Goal: Information Seeking & Learning: Check status

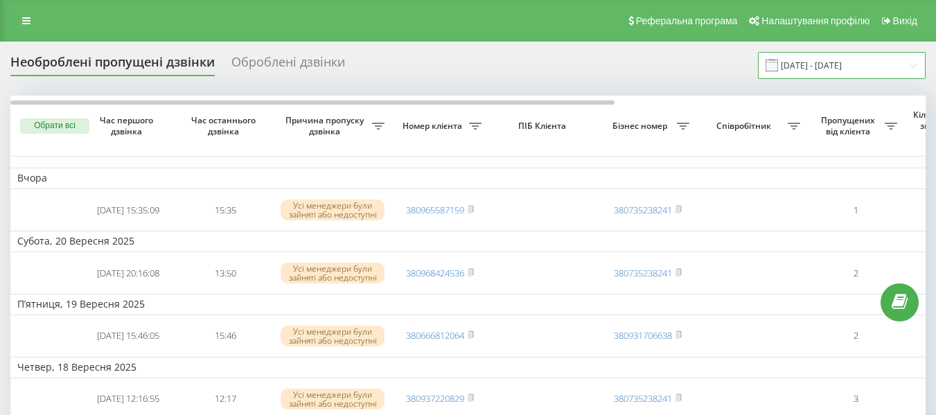
click at [812, 60] on input "[DATE] - [DATE]" at bounding box center [842, 65] width 168 height 27
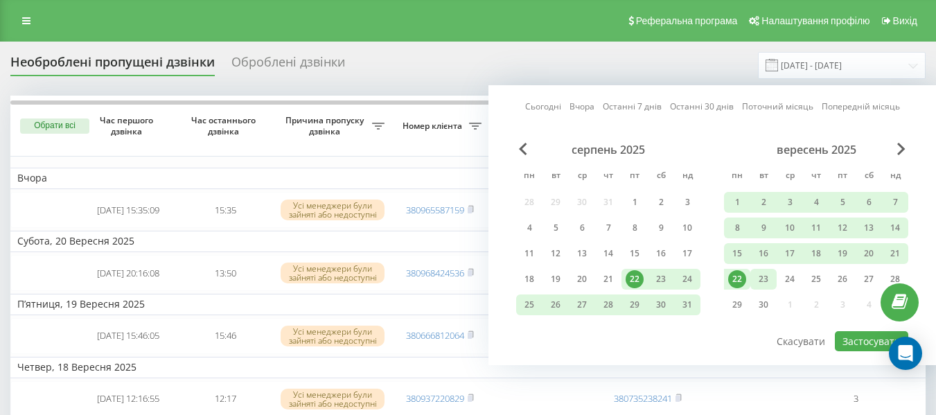
click at [769, 284] on div "23" at bounding box center [764, 279] width 18 height 18
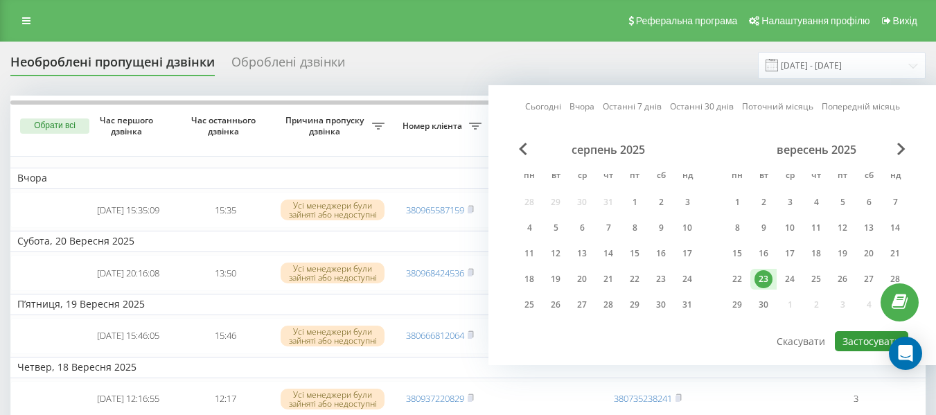
click at [859, 334] on button "Застосувати" at bounding box center [871, 341] width 73 height 20
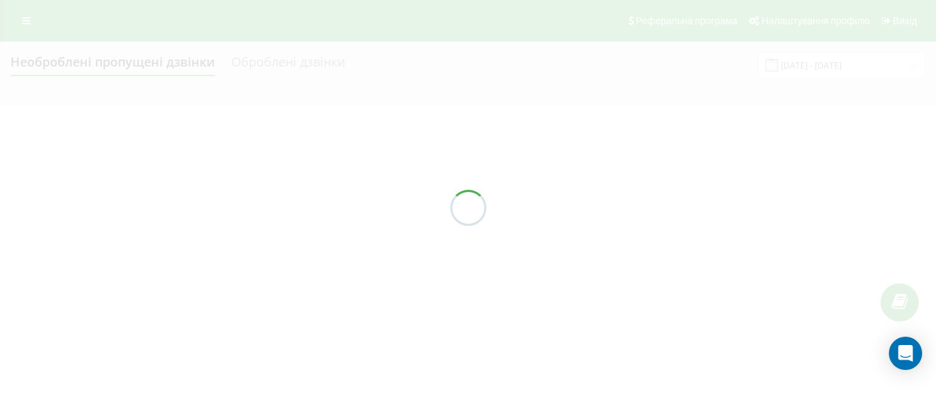
type input "23.09.2025 - 23.09.2025"
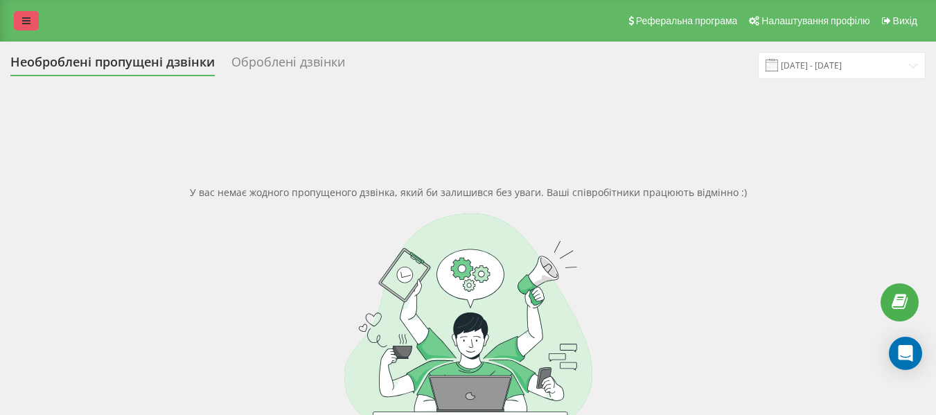
click at [23, 19] on icon at bounding box center [26, 21] width 8 height 10
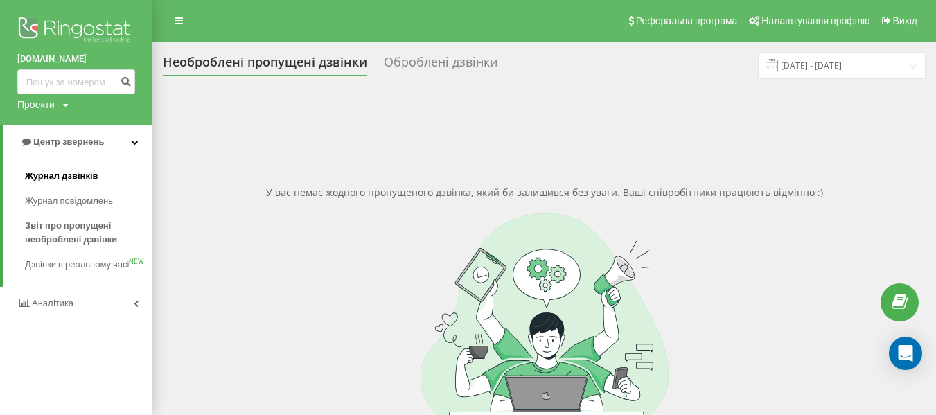
click at [85, 166] on link "Журнал дзвінків" at bounding box center [89, 176] width 128 height 25
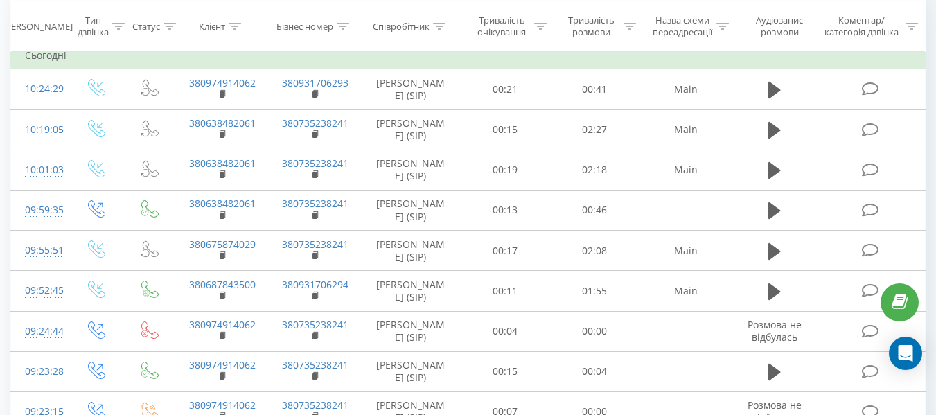
scroll to position [139, 0]
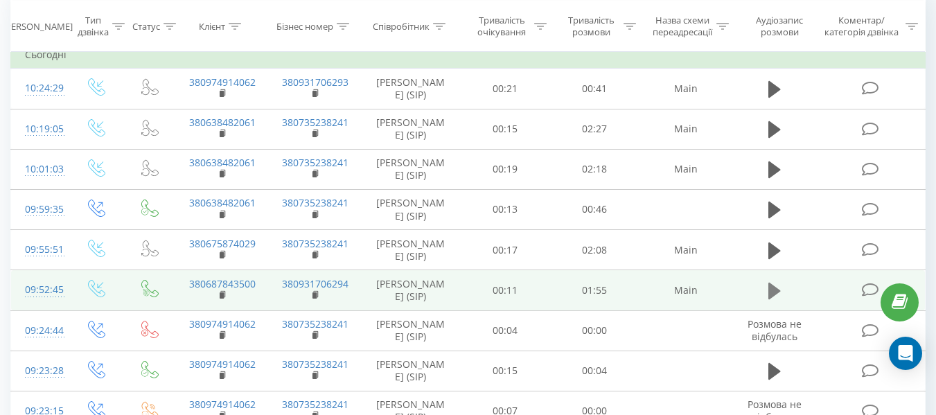
click at [773, 299] on icon at bounding box center [775, 291] width 12 height 17
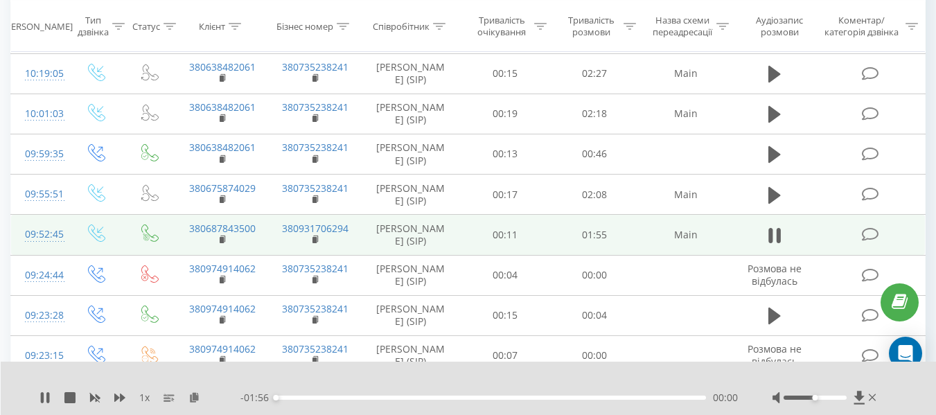
scroll to position [208, 0]
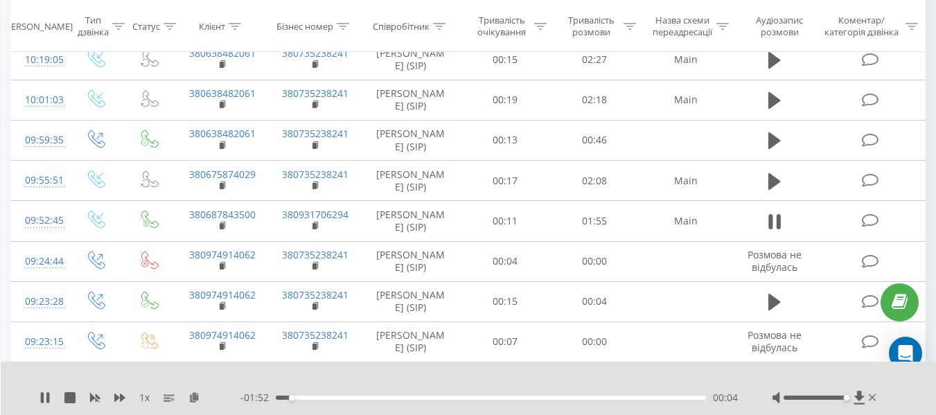
drag, startPoint x: 811, startPoint y: 399, endPoint x: 848, endPoint y: 398, distance: 36.8
click at [847, 398] on div at bounding box center [815, 398] width 63 height 4
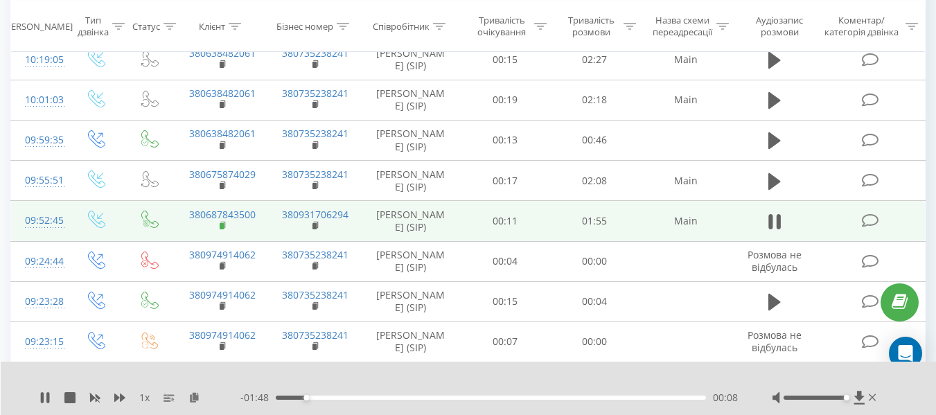
click at [221, 229] on rect at bounding box center [222, 226] width 4 height 6
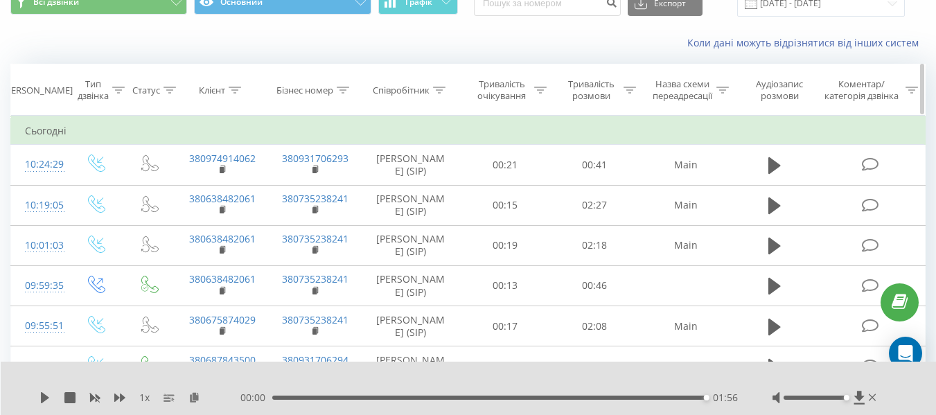
scroll to position [0, 0]
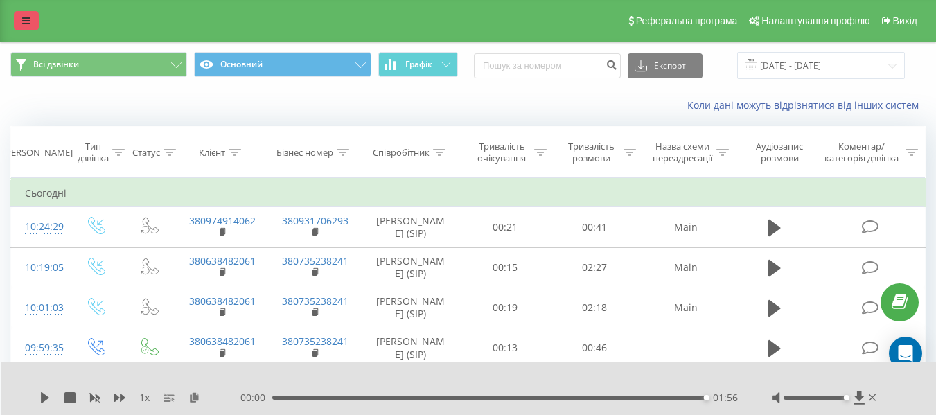
click at [36, 11] on div "Реферальна програма Налаштування профілю Вихід" at bounding box center [468, 21] width 936 height 42
click at [24, 20] on icon at bounding box center [26, 21] width 8 height 10
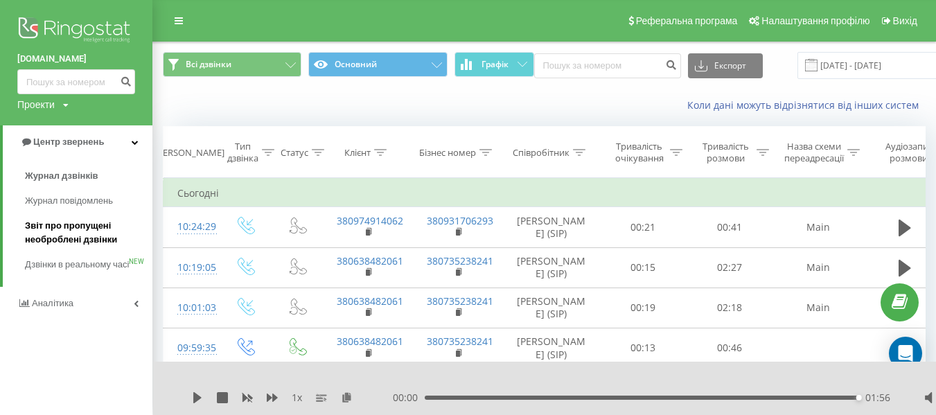
click at [62, 232] on span "Звіт про пропущені необроблені дзвінки" at bounding box center [85, 233] width 121 height 28
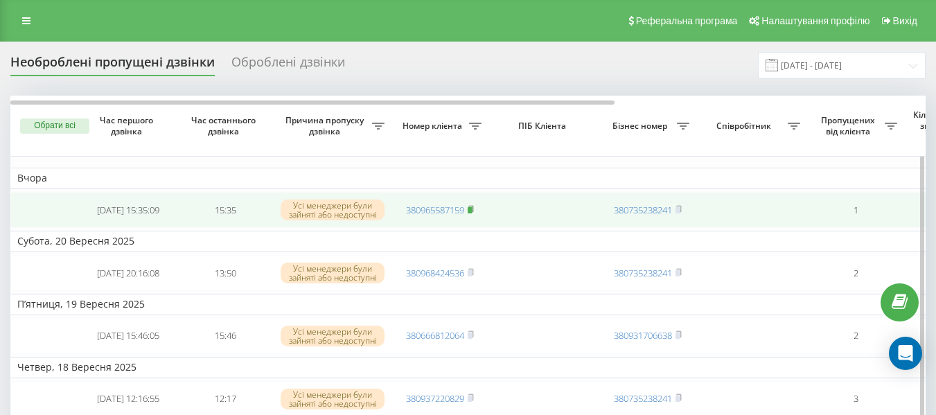
click at [471, 210] on rect at bounding box center [470, 210] width 4 height 6
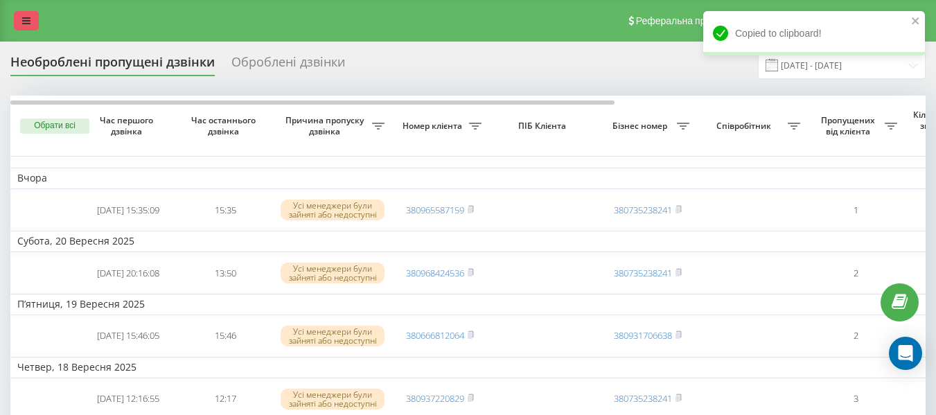
click at [28, 15] on link at bounding box center [26, 20] width 25 height 19
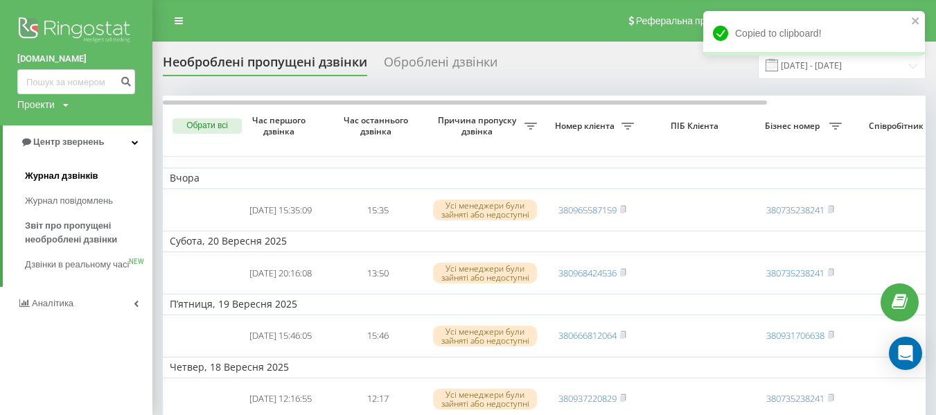
click at [76, 176] on span "Журнал дзвінків" at bounding box center [61, 176] width 73 height 14
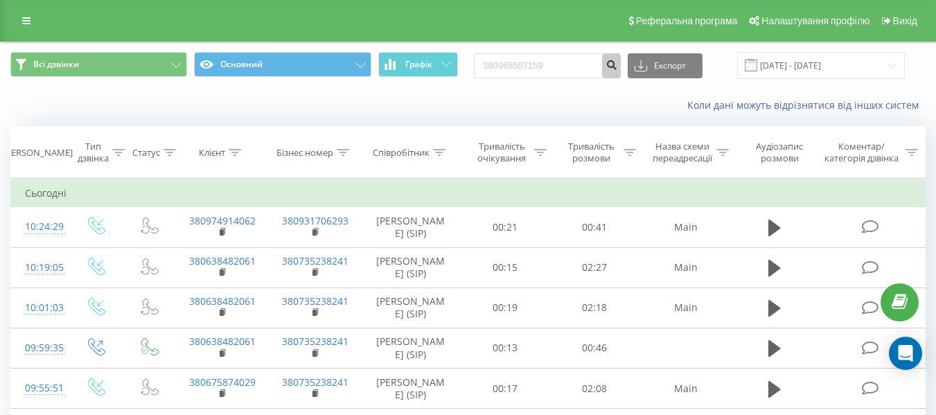
type input "380965587159"
click at [617, 65] on icon "submit" at bounding box center [612, 63] width 12 height 8
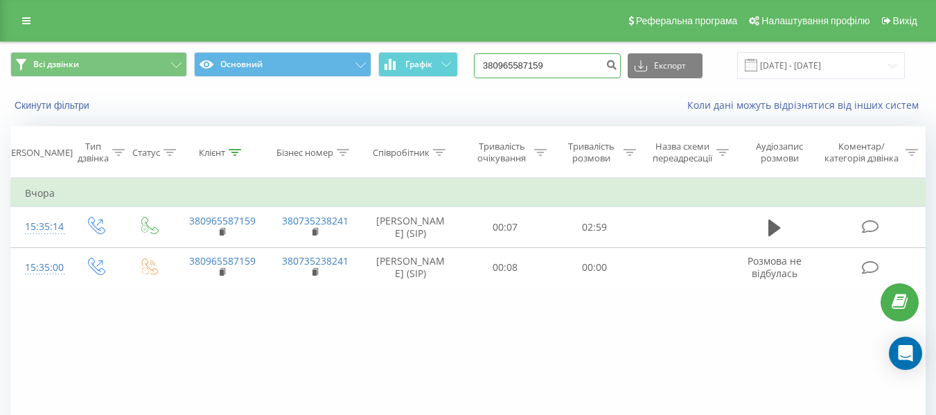
click at [557, 64] on input "380965587159" at bounding box center [547, 65] width 147 height 25
paste input "2123664"
type input "380962123664"
click at [621, 75] on button "submit" at bounding box center [611, 65] width 19 height 25
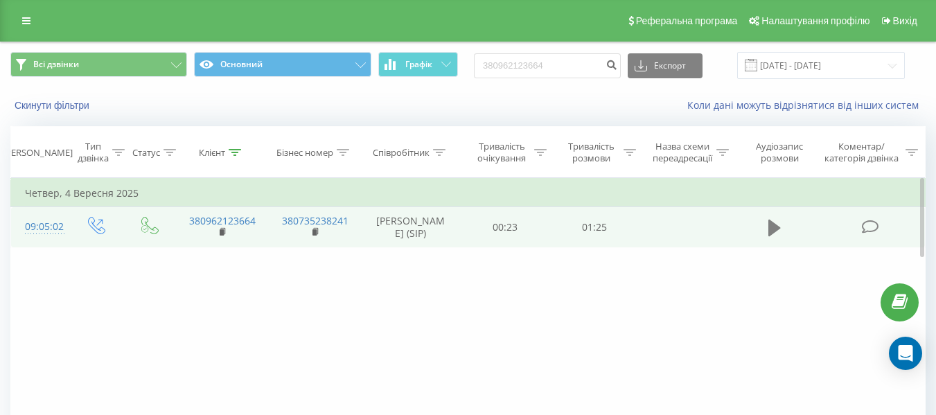
click at [769, 234] on icon at bounding box center [775, 228] width 12 height 17
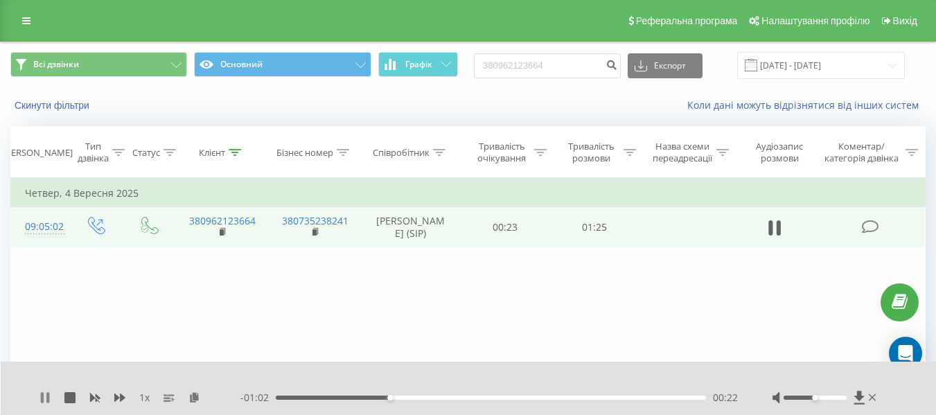
click at [48, 401] on icon at bounding box center [47, 397] width 3 height 11
click at [288, 399] on div "00:02" at bounding box center [491, 398] width 430 height 4
click at [50, 393] on icon at bounding box center [45, 397] width 11 height 11
click at [46, 397] on icon at bounding box center [45, 397] width 11 height 11
click at [48, 398] on icon at bounding box center [45, 397] width 8 height 11
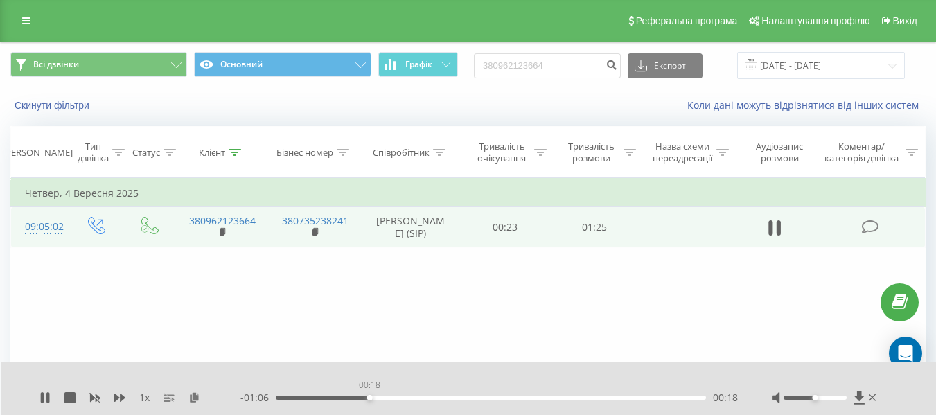
click at [369, 398] on div "00:18" at bounding box center [491, 398] width 430 height 4
drag, startPoint x: 817, startPoint y: 398, endPoint x: 842, endPoint y: 398, distance: 24.9
click at [842, 398] on div "Accessibility label" at bounding box center [840, 398] width 6 height 6
click at [424, 397] on div "00:27" at bounding box center [491, 398] width 430 height 4
click at [453, 398] on div "00:35" at bounding box center [491, 398] width 430 height 4
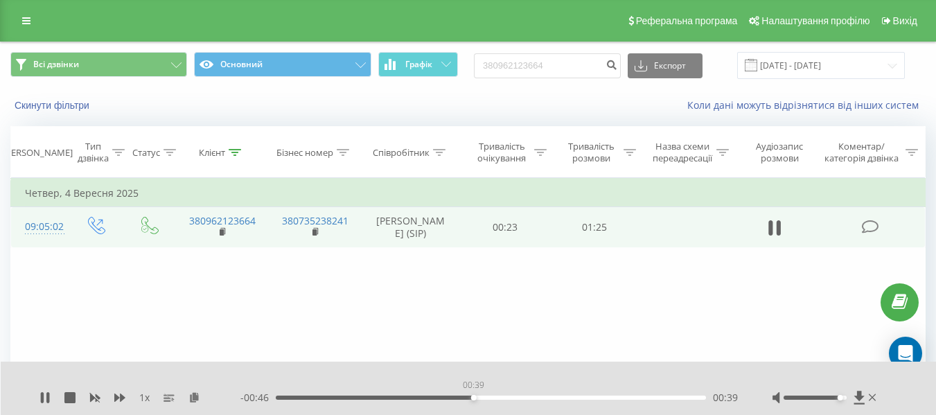
click at [473, 397] on div "00:39" at bounding box center [491, 398] width 430 height 4
click at [496, 396] on div "00:43" at bounding box center [491, 398] width 430 height 4
click at [514, 398] on div "00:47" at bounding box center [491, 398] width 430 height 4
click at [562, 396] on div "00:55" at bounding box center [491, 398] width 430 height 4
click at [569, 396] on div "00:58" at bounding box center [491, 398] width 430 height 4
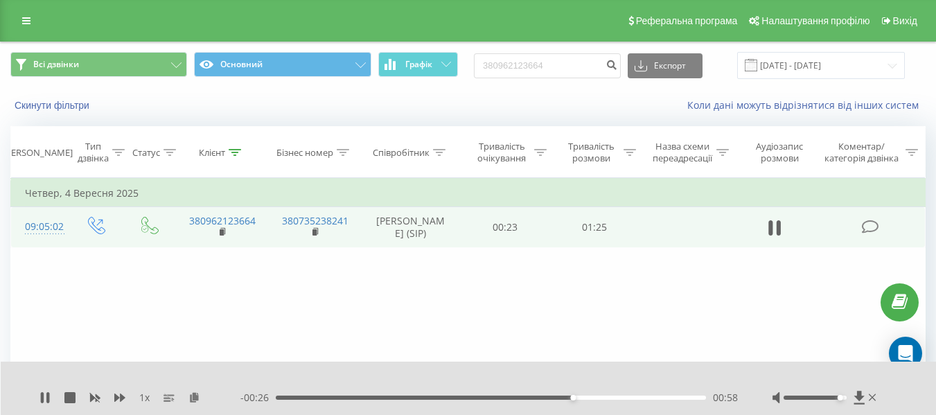
click at [602, 400] on div "- 00:26 00:58 00:58" at bounding box center [489, 398] width 498 height 14
click at [594, 396] on div "01:03" at bounding box center [491, 398] width 430 height 4
click at [50, 396] on icon at bounding box center [45, 397] width 11 height 11
click at [572, 71] on input "380962123664" at bounding box center [547, 65] width 147 height 25
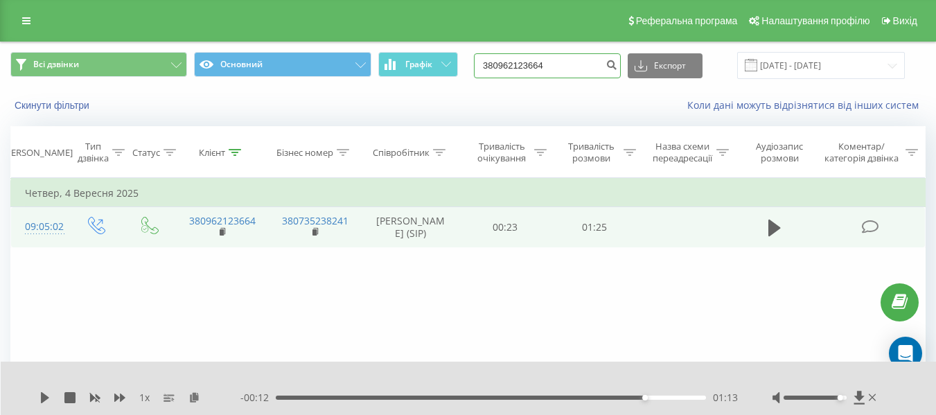
paste input "675017213"
type input "380675017213"
click at [617, 64] on icon "submit" at bounding box center [612, 63] width 12 height 8
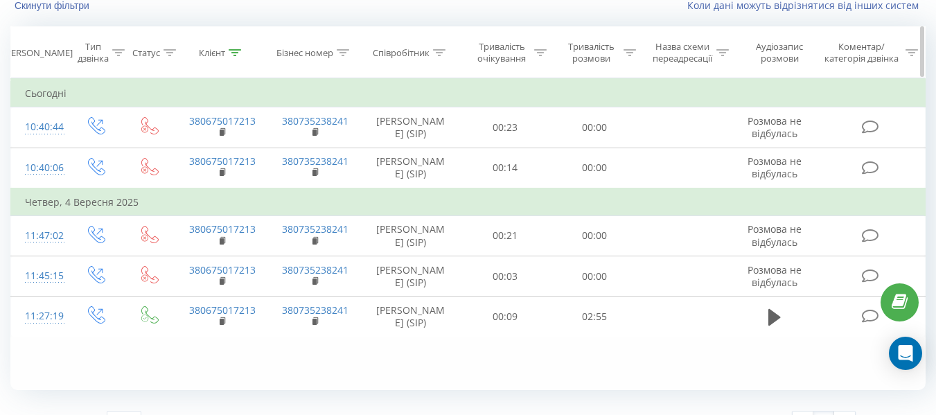
scroll to position [127, 0]
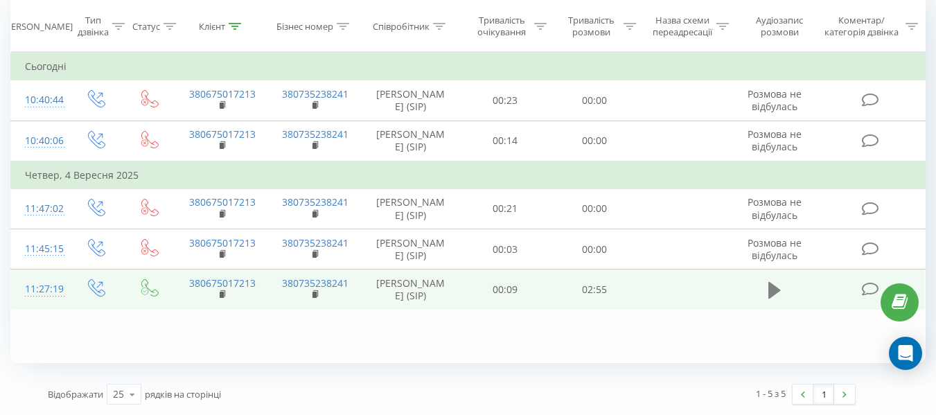
click at [768, 301] on button at bounding box center [774, 290] width 21 height 21
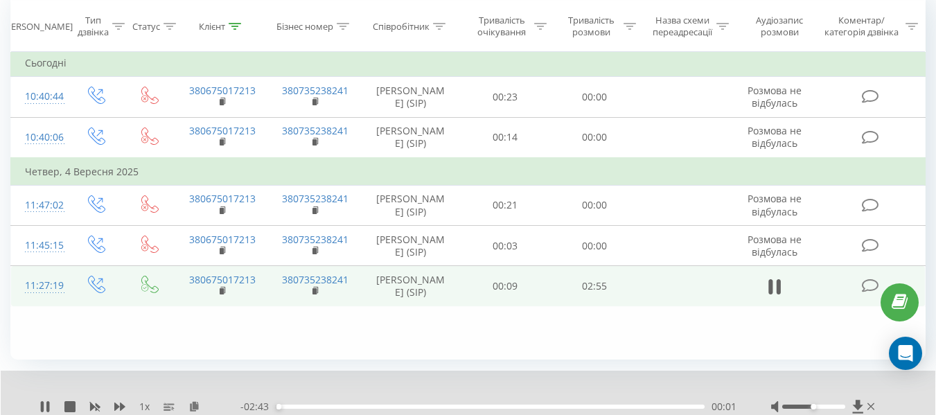
scroll to position [180, 0]
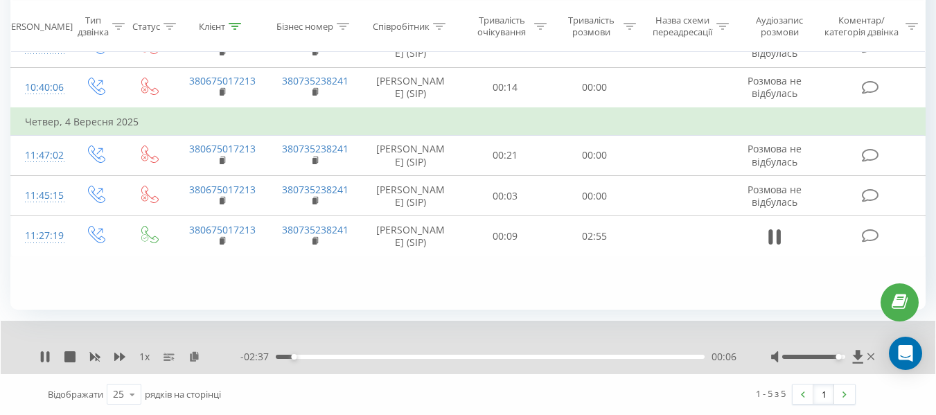
drag, startPoint x: 815, startPoint y: 356, endPoint x: 841, endPoint y: 358, distance: 26.4
click at [841, 358] on div "Accessibility label" at bounding box center [839, 357] width 6 height 6
click at [416, 356] on div "00:48" at bounding box center [490, 357] width 429 height 4
click at [435, 358] on div "00:55" at bounding box center [490, 357] width 429 height 4
click at [439, 358] on div "01:02" at bounding box center [440, 357] width 6 height 6
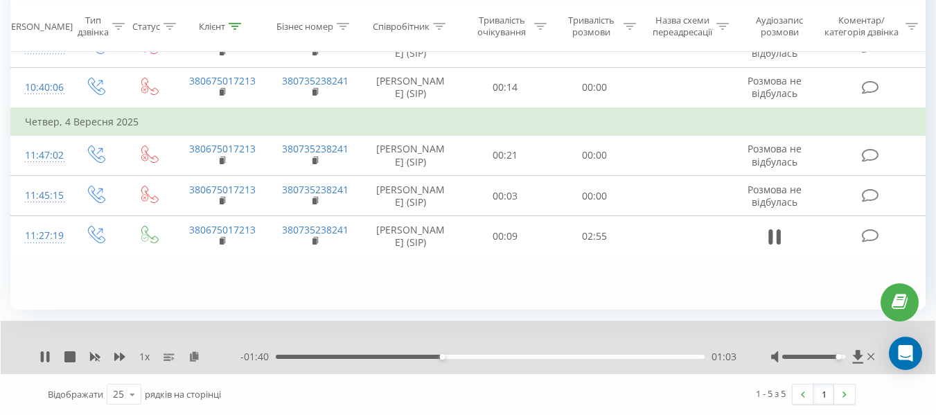
click at [459, 358] on div "01:03" at bounding box center [490, 357] width 429 height 4
click at [49, 358] on icon at bounding box center [47, 356] width 3 height 11
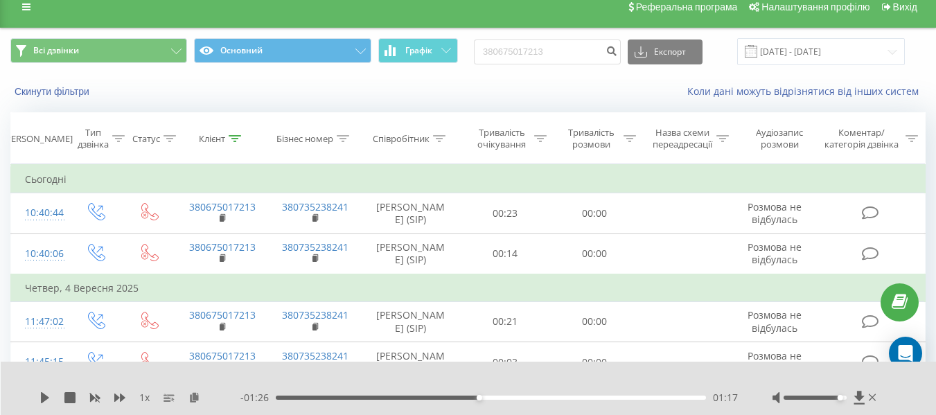
scroll to position [0, 0]
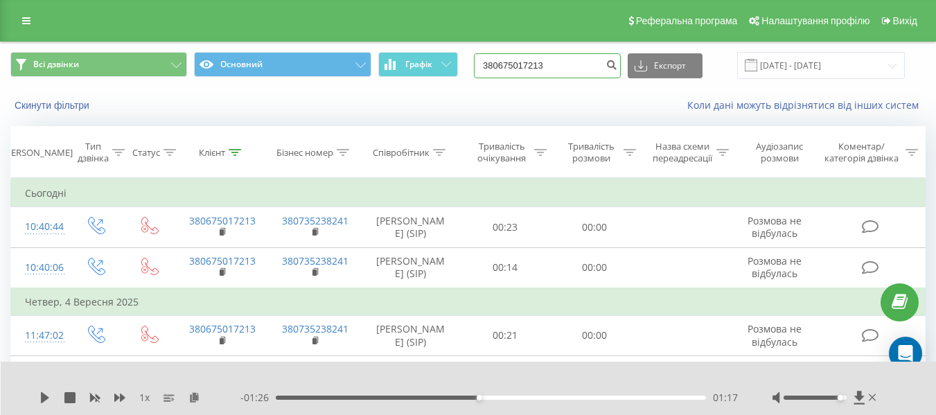
click at [524, 64] on input "380675017213" at bounding box center [547, 65] width 147 height 25
paste input "965482738"
type input "380965482738"
click at [617, 67] on icon "submit" at bounding box center [612, 63] width 12 height 8
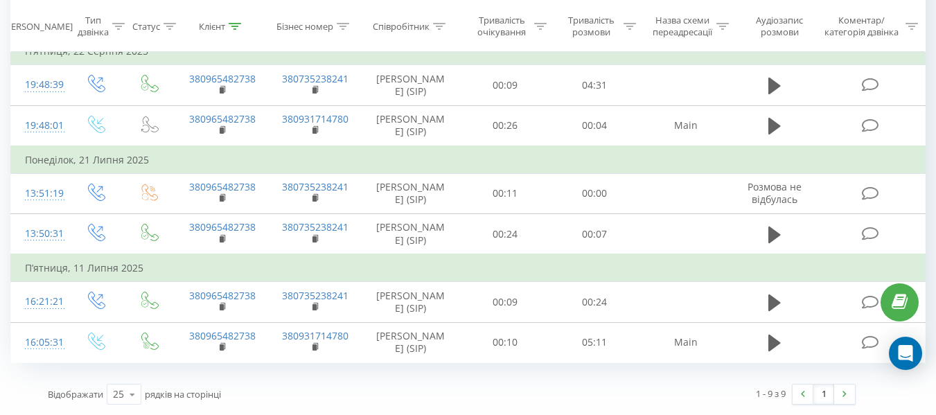
scroll to position [414, 0]
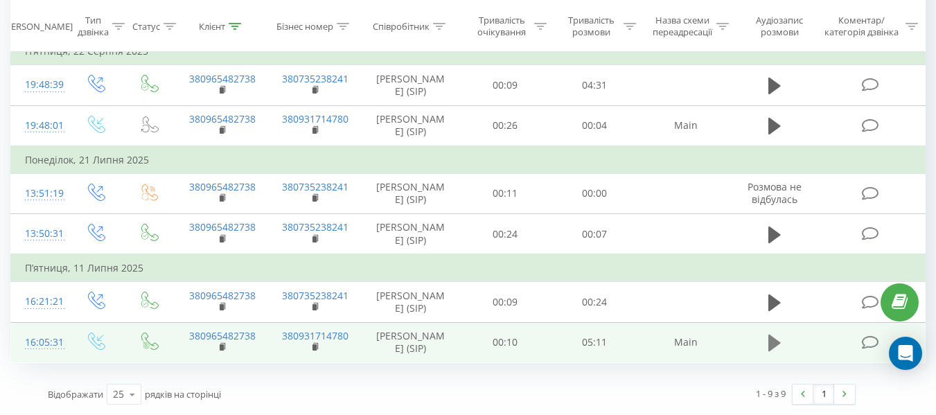
click at [778, 341] on icon at bounding box center [775, 342] width 12 height 19
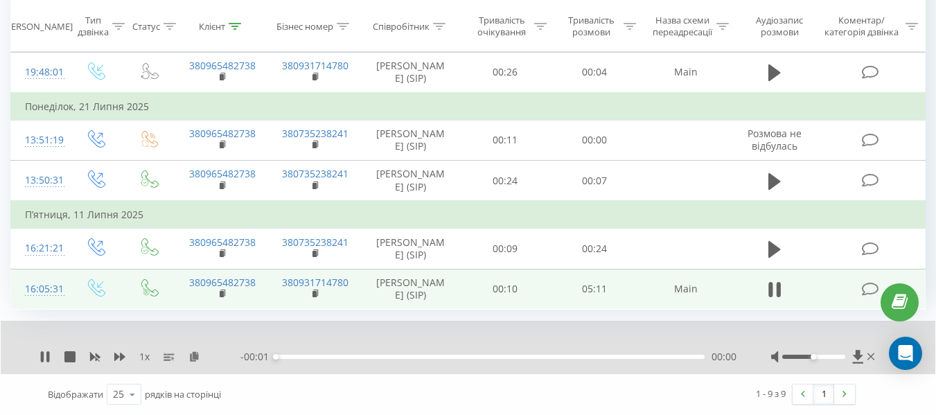
scroll to position [468, 0]
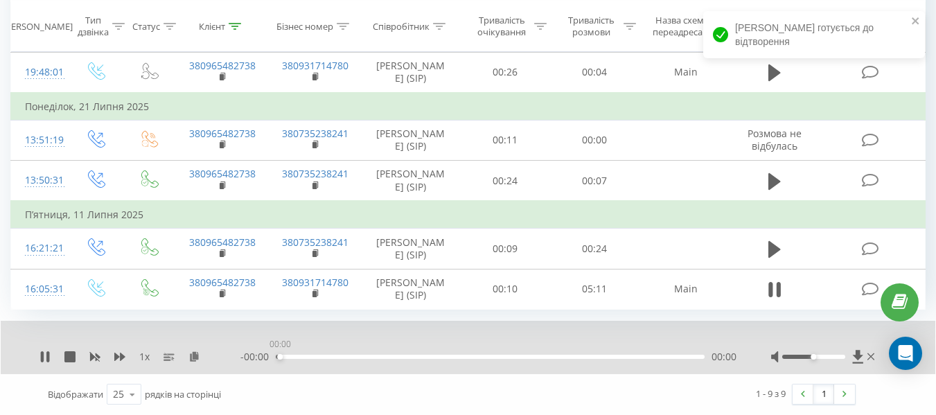
click at [280, 356] on div "00:00" at bounding box center [490, 357] width 429 height 4
click at [283, 355] on div "00:05" at bounding box center [490, 357] width 429 height 4
click at [313, 357] on div "00:27" at bounding box center [490, 357] width 429 height 4
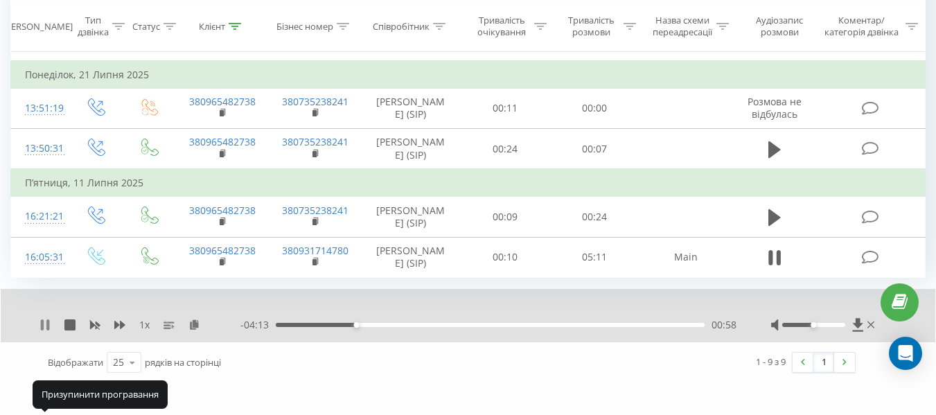
click at [46, 331] on icon at bounding box center [45, 324] width 11 height 11
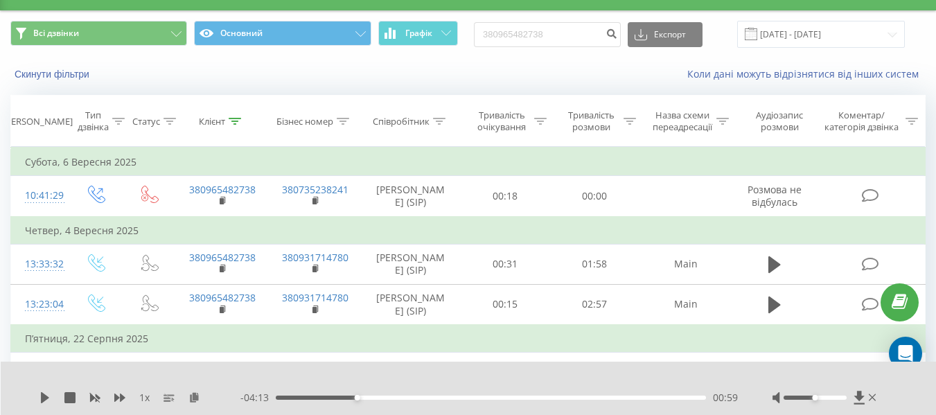
scroll to position [0, 0]
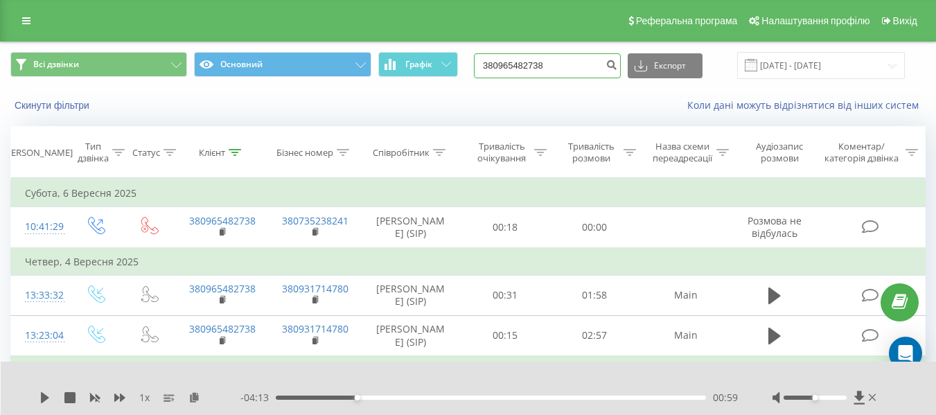
click at [556, 62] on input "380965482738" at bounding box center [547, 65] width 147 height 25
click at [556, 63] on input "380965482738" at bounding box center [547, 65] width 147 height 25
click at [579, 62] on input "380965482738" at bounding box center [547, 65] width 147 height 25
click at [561, 62] on input "380965482738" at bounding box center [547, 65] width 147 height 25
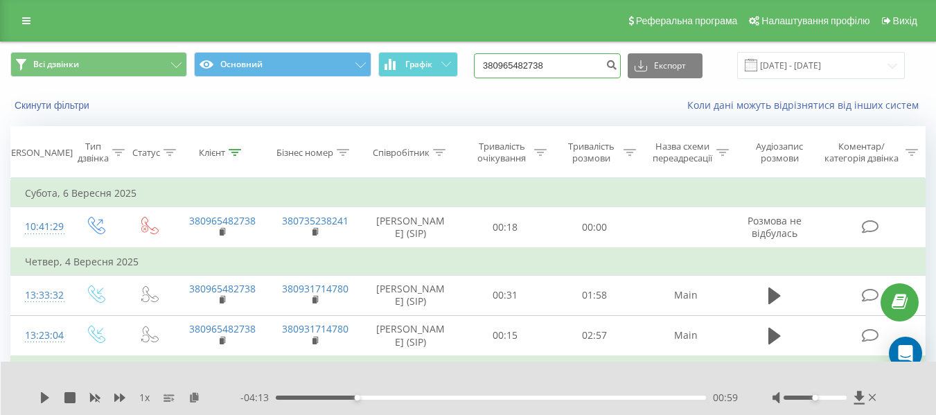
paste input "89548429"
type input "380989548429"
click at [617, 67] on icon "submit" at bounding box center [612, 63] width 12 height 8
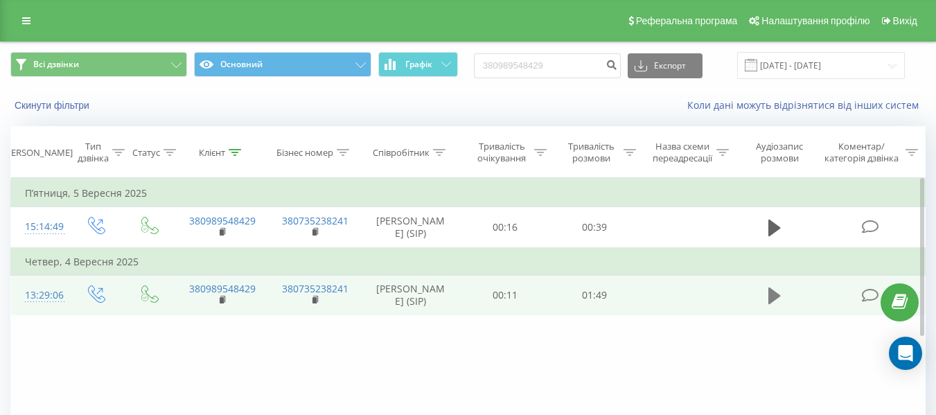
click at [764, 306] on button at bounding box center [774, 296] width 21 height 21
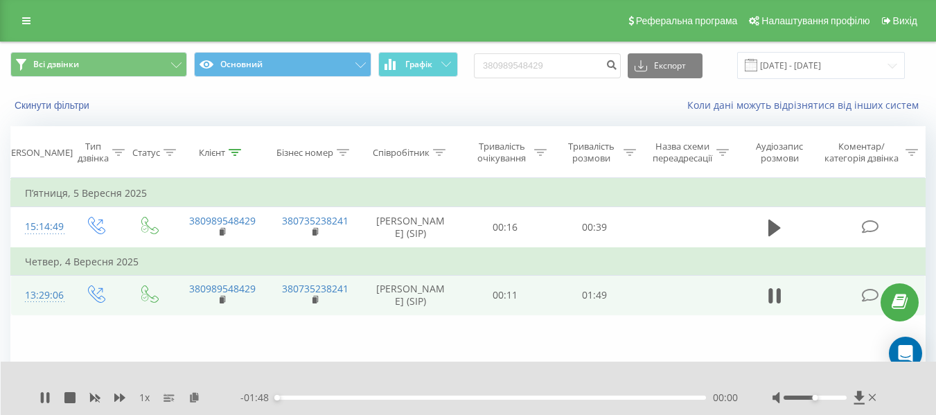
click at [291, 397] on div "00:00" at bounding box center [491, 398] width 430 height 4
click at [49, 398] on icon at bounding box center [47, 397] width 3 height 11
click at [35, 409] on div "1 x - 01:30 00:18 00:18" at bounding box center [469, 388] width 936 height 53
click at [48, 401] on icon at bounding box center [45, 397] width 11 height 11
click at [376, 396] on div "00:22" at bounding box center [491, 398] width 430 height 4
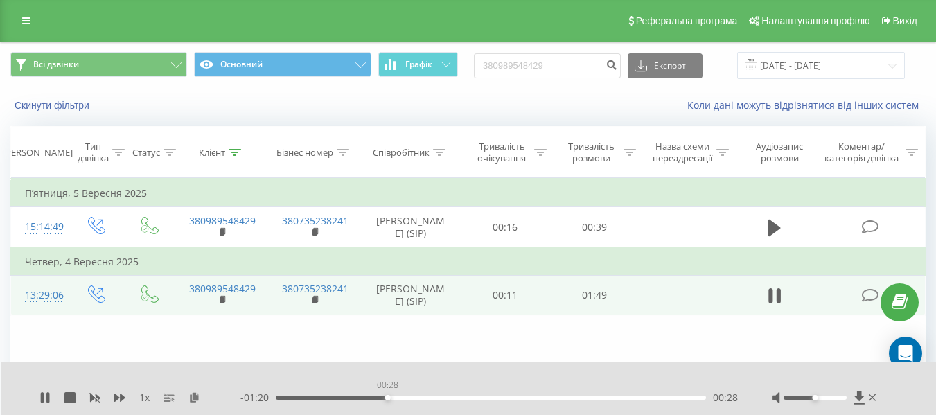
click at [387, 398] on div "00:28" at bounding box center [491, 398] width 430 height 4
click at [410, 396] on div "00:34" at bounding box center [491, 398] width 430 height 4
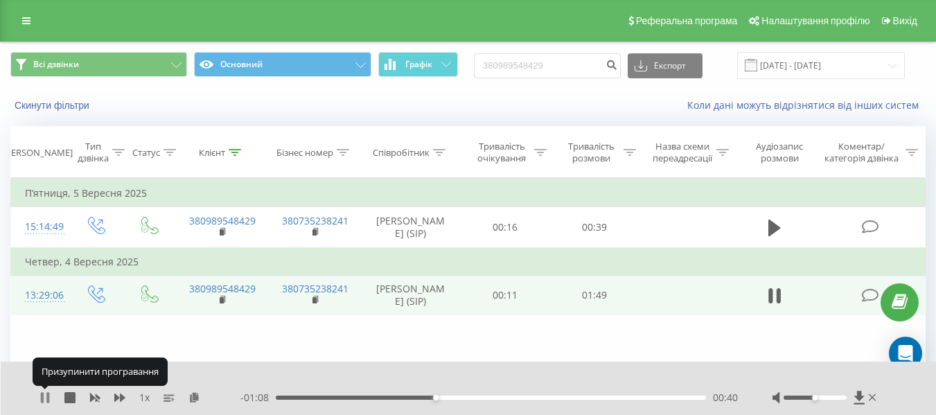
click at [44, 396] on icon at bounding box center [42, 397] width 3 height 11
